Goal: Complete application form: Complete application form

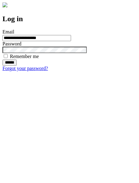
type input "**********"
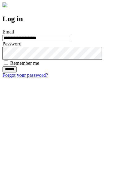
click at [17, 73] on input "******" at bounding box center [9, 69] width 14 height 6
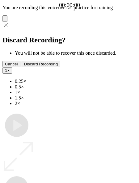
type input "**********"
